Goal: Information Seeking & Learning: Learn about a topic

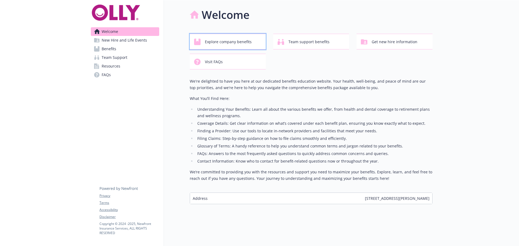
click at [241, 43] on span "Explore company benefits" at bounding box center [228, 42] width 47 height 10
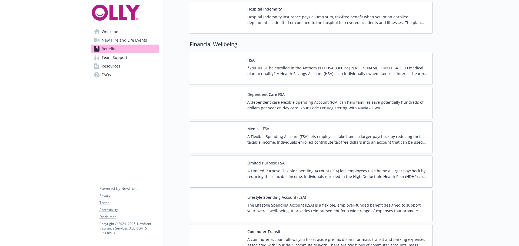
scroll to position [702, 0]
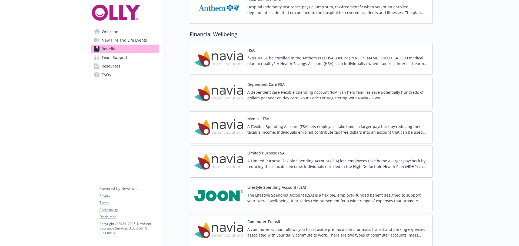
click at [220, 88] on img at bounding box center [218, 93] width 49 height 23
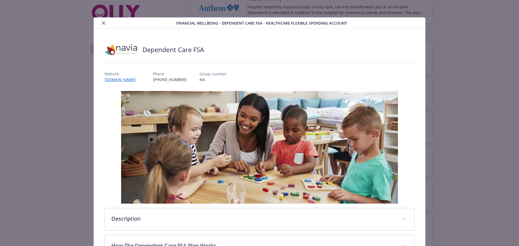
scroll to position [96, 0]
